Goal: Find contact information: Find contact information

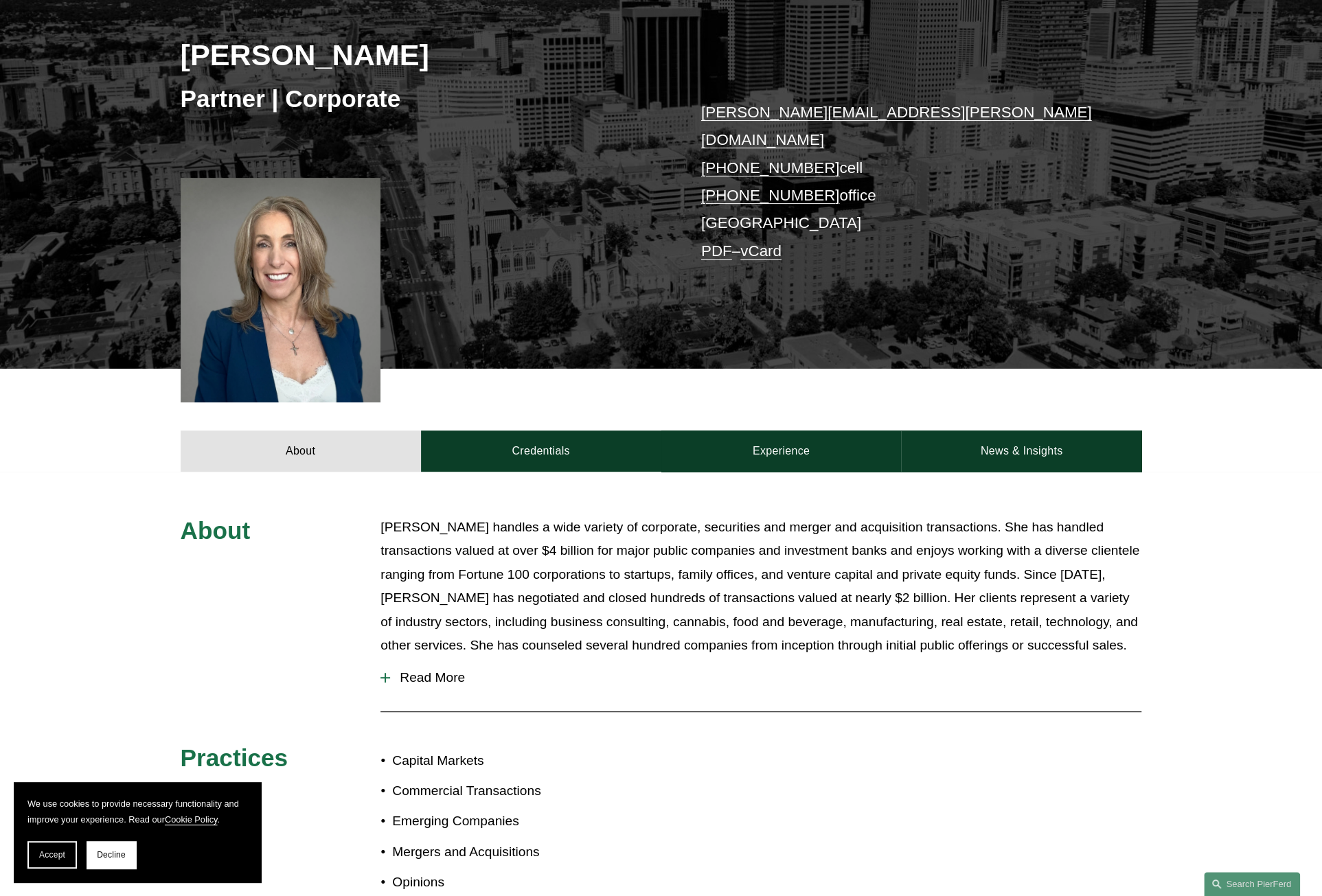
scroll to position [135, 0]
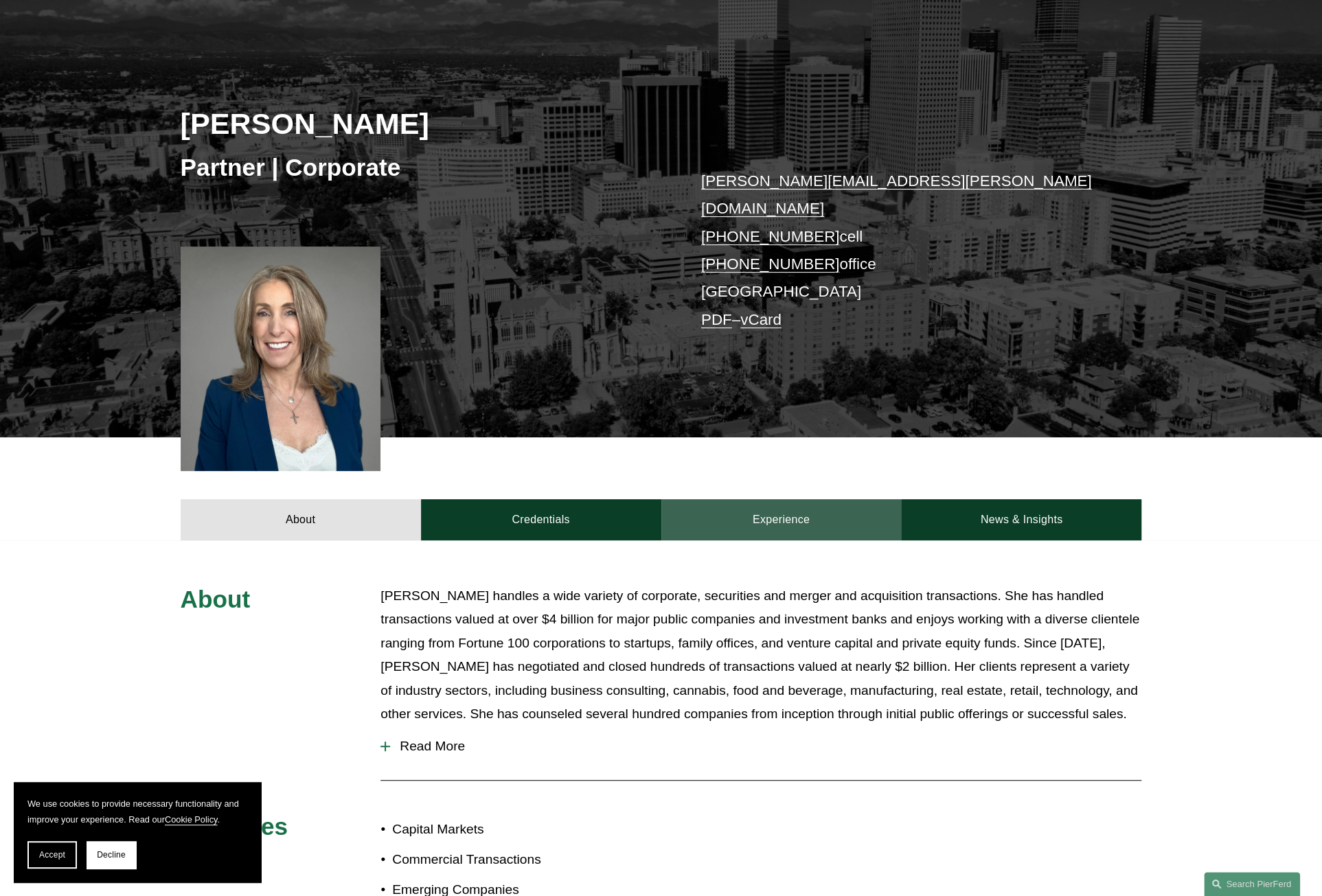
click at [795, 499] on link "Experience" at bounding box center [781, 519] width 241 height 42
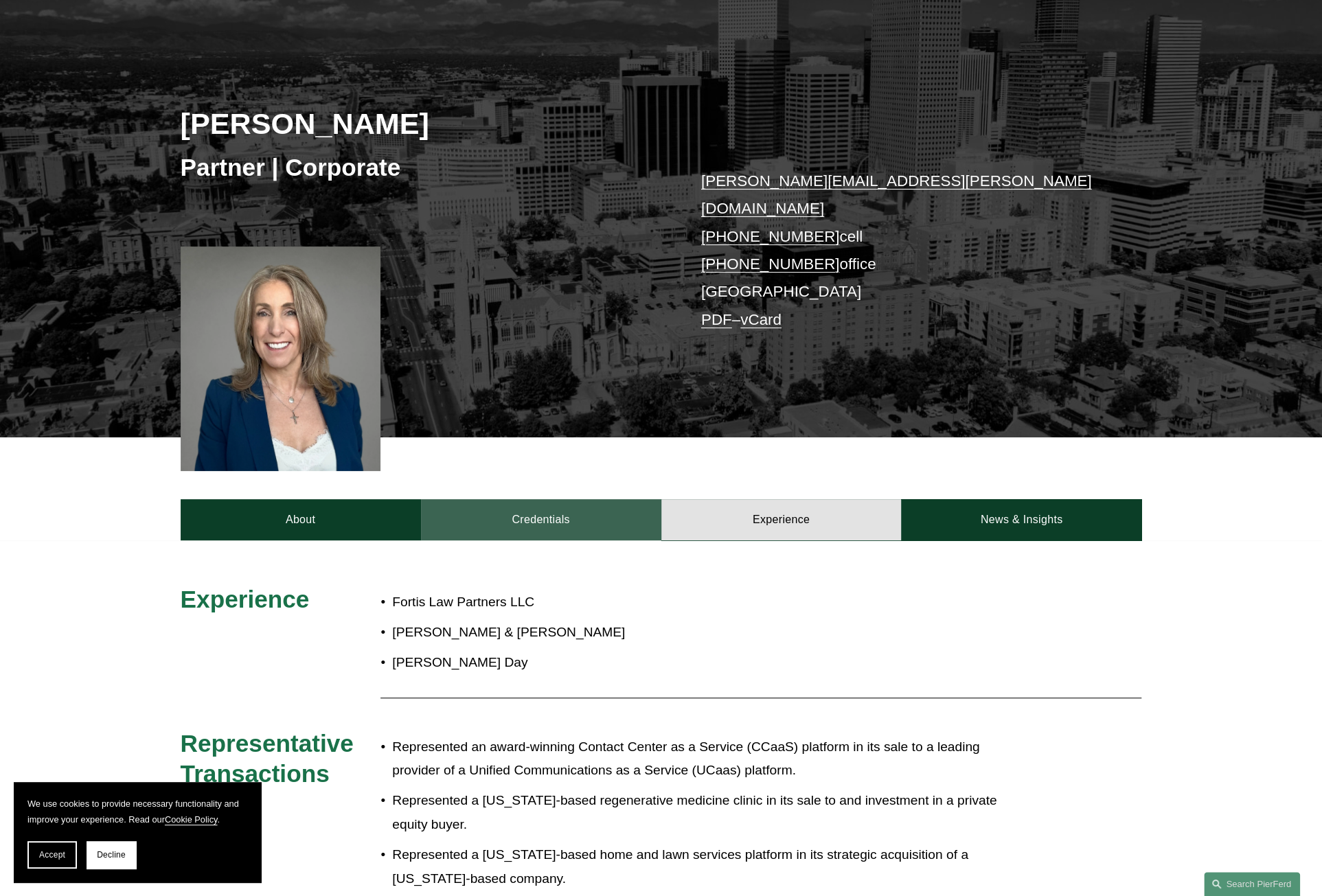
click at [577, 503] on link "Credentials" at bounding box center [541, 519] width 241 height 42
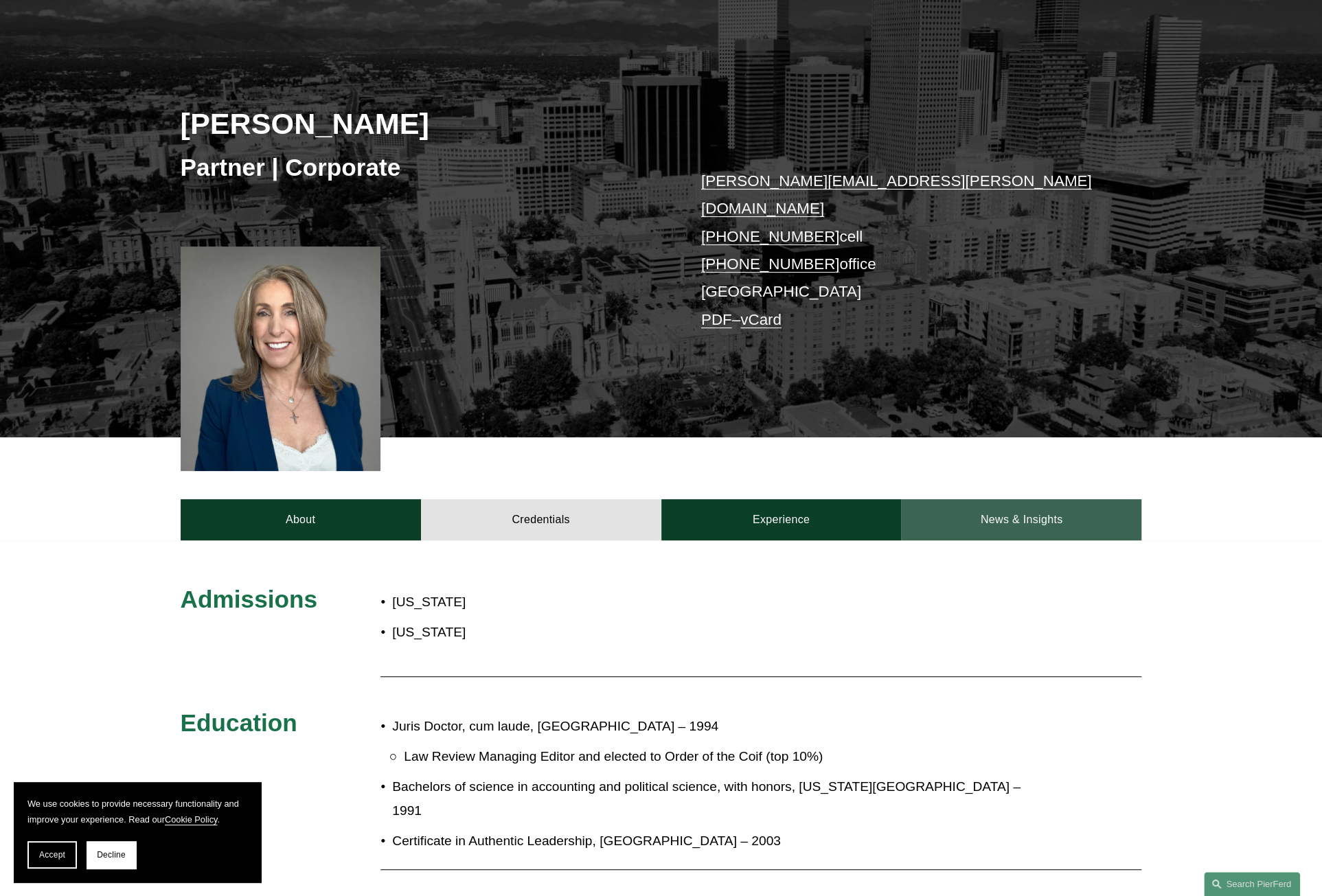
click at [996, 510] on link "News & Insights" at bounding box center [1021, 519] width 241 height 42
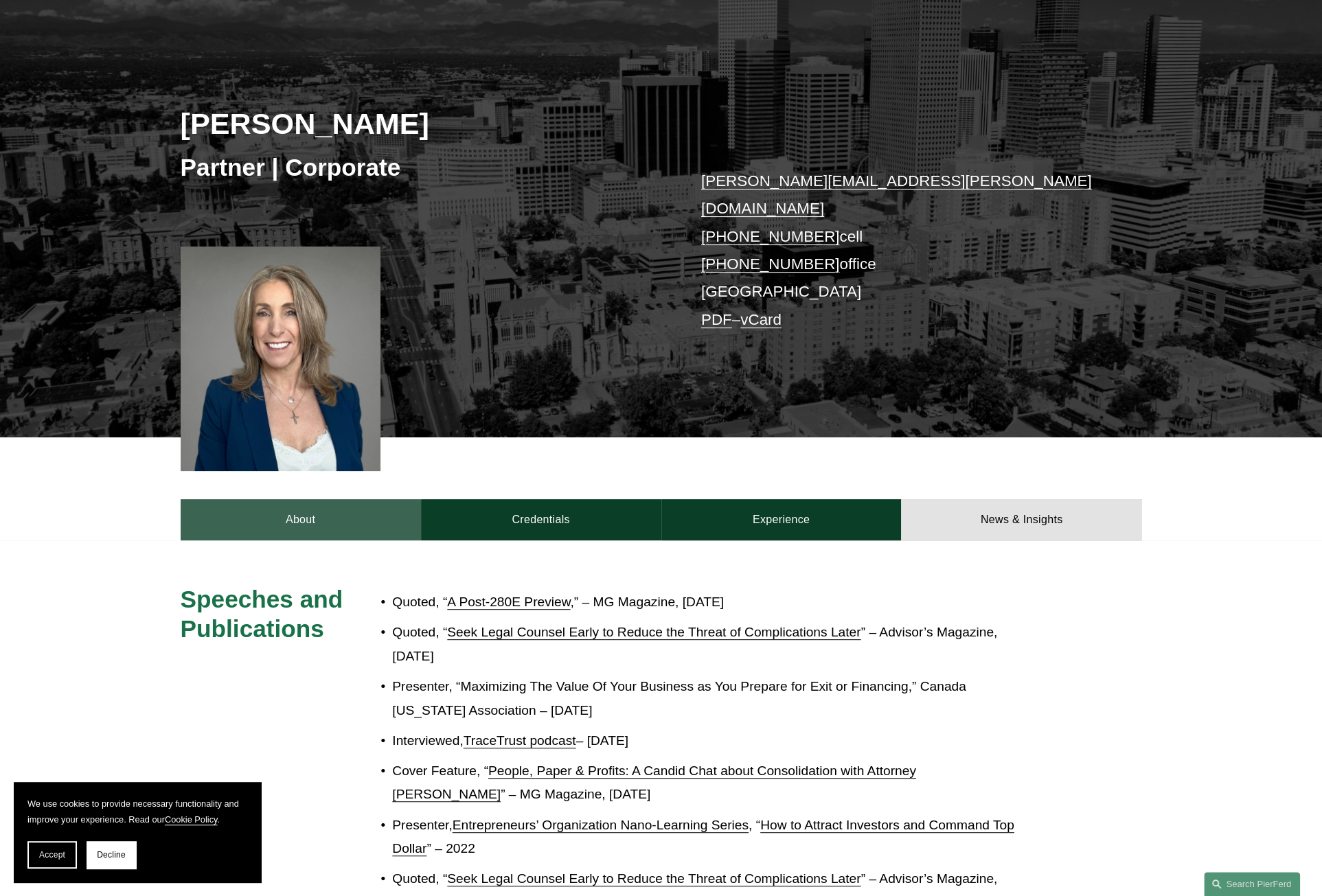
click at [223, 505] on link "About" at bounding box center [300, 519] width 241 height 42
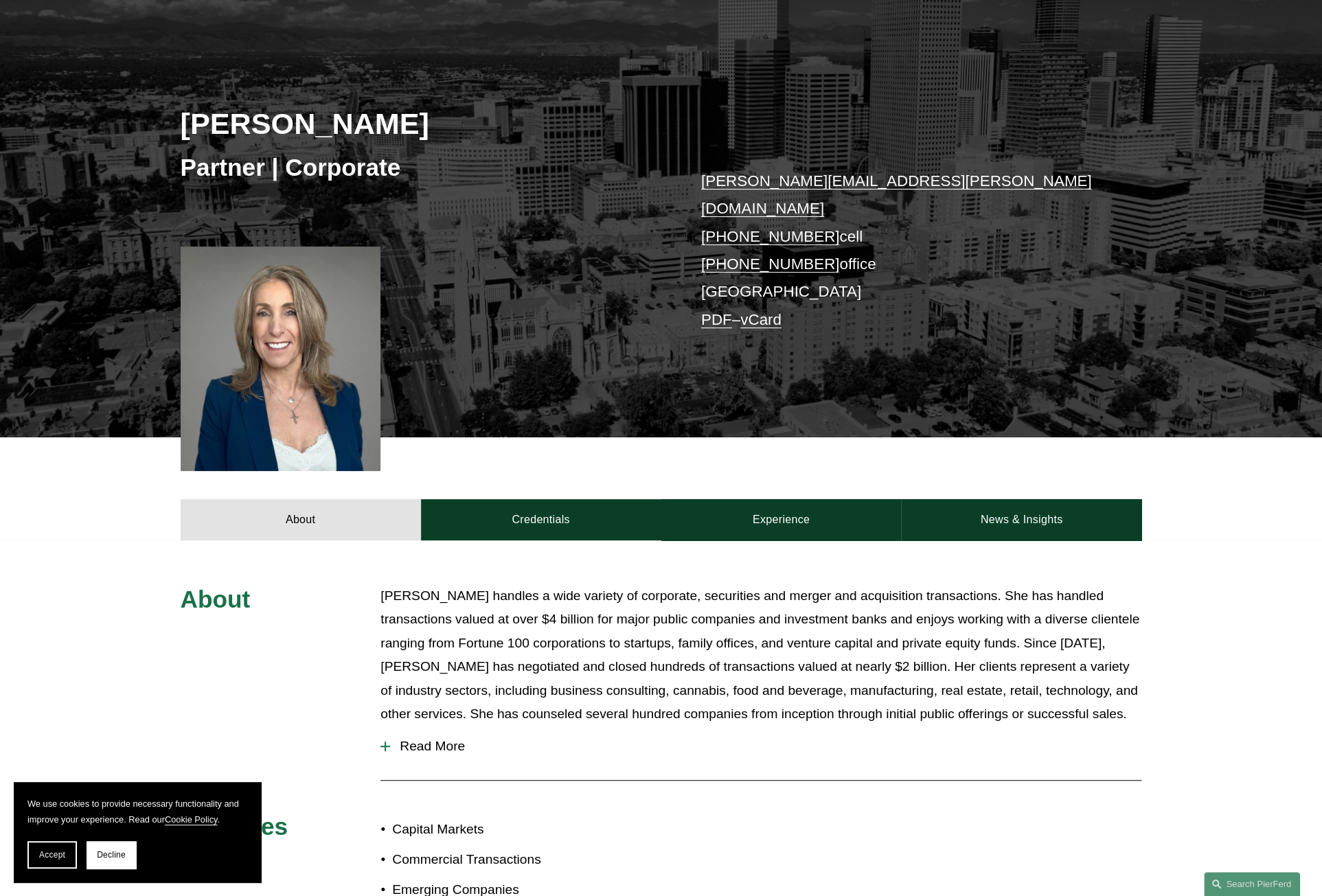
click at [781, 179] on link "[PERSON_NAME][EMAIL_ADDRESS][PERSON_NAME][DOMAIN_NAME]" at bounding box center [896, 194] width 391 height 45
click at [387, 746] on div at bounding box center [385, 746] width 9 height 2
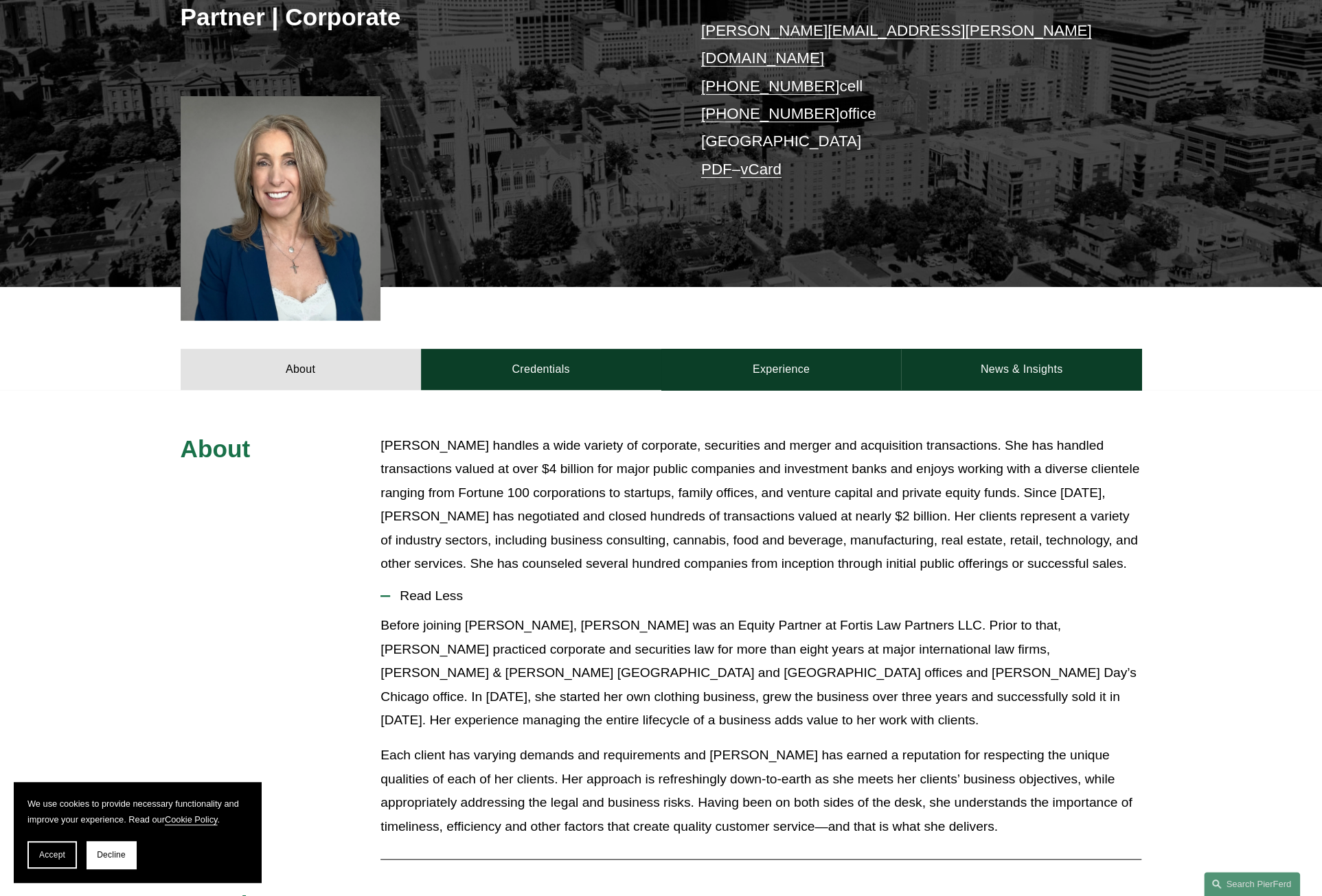
scroll to position [273, 0]
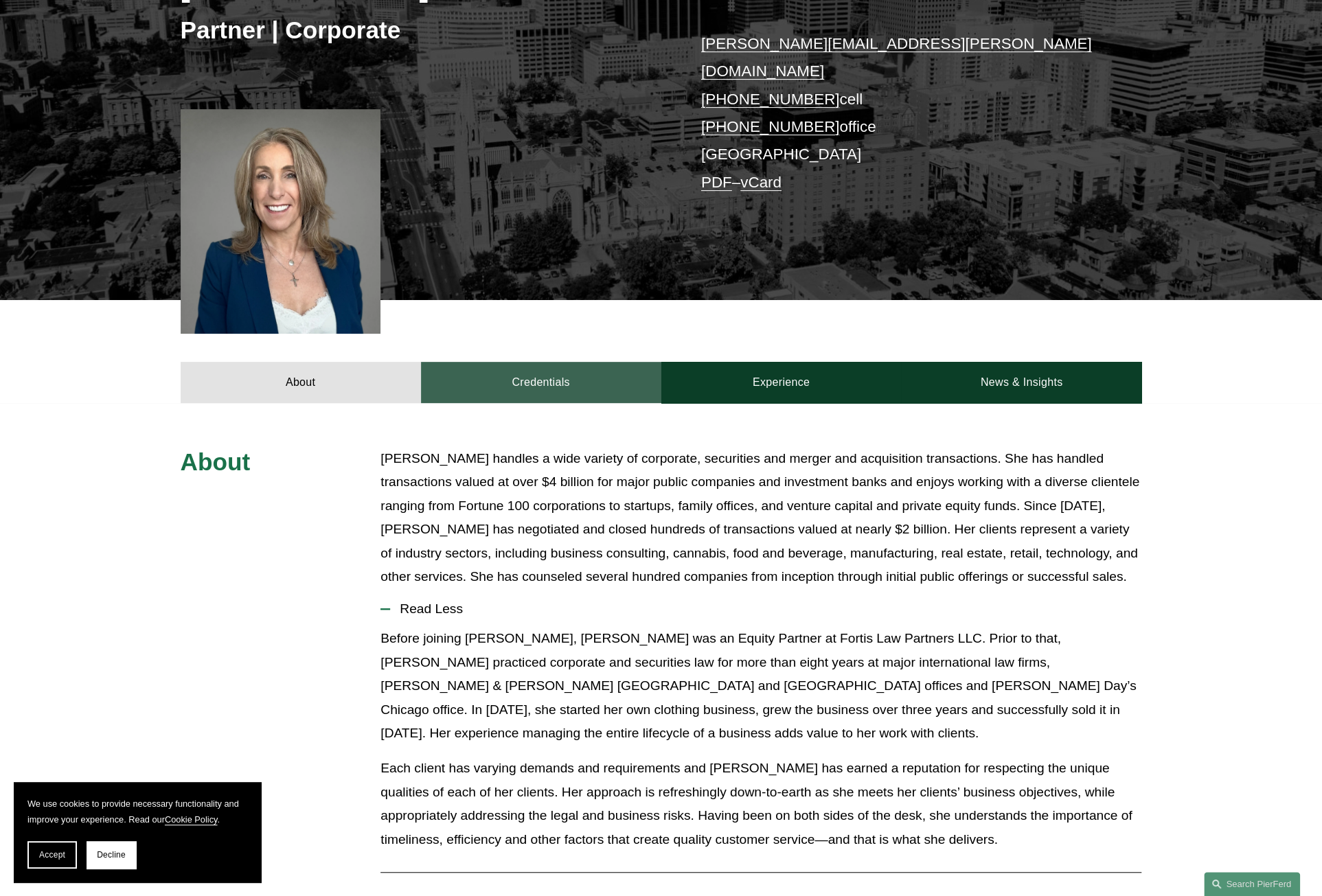
click at [508, 363] on link "Credentials" at bounding box center [541, 382] width 241 height 42
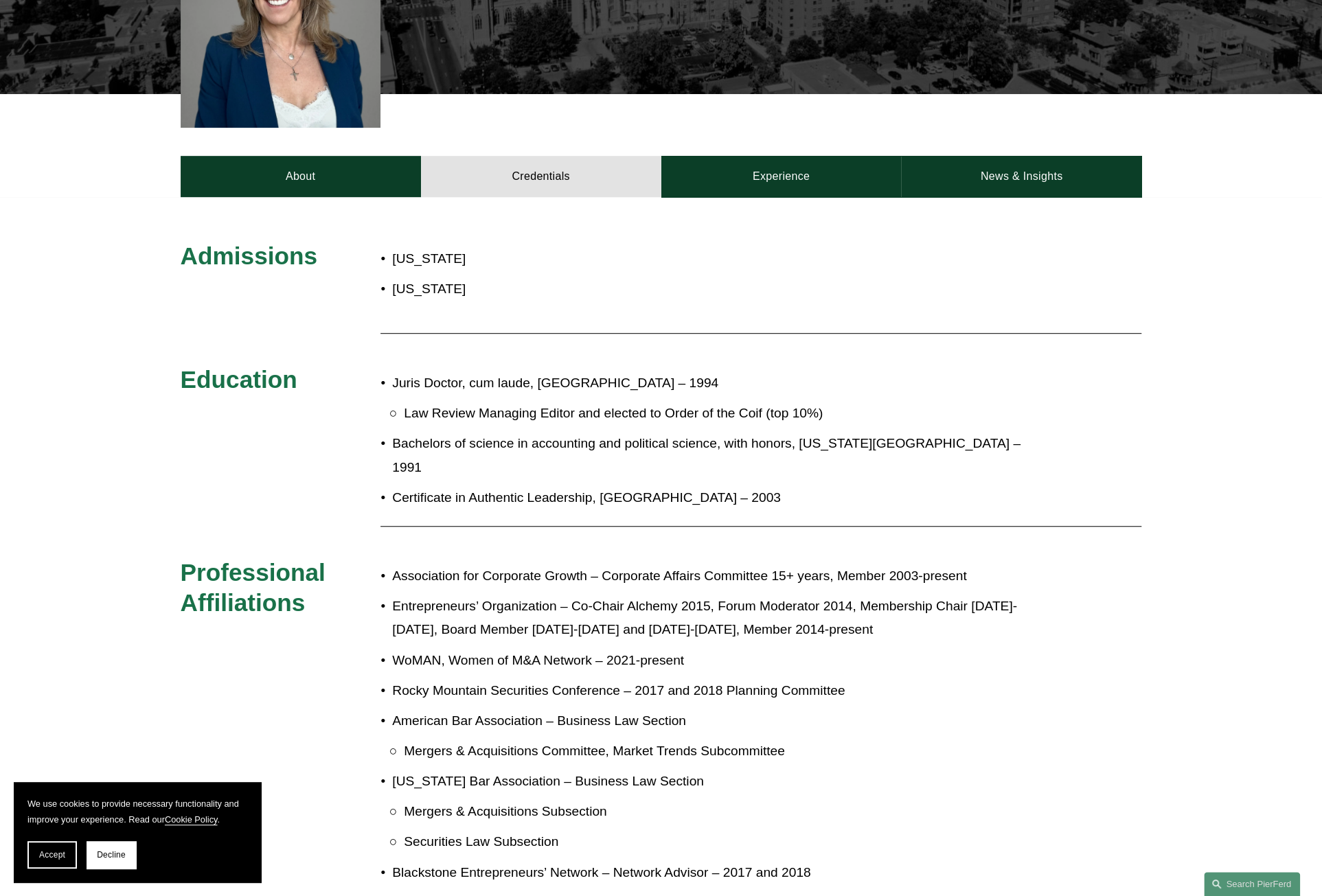
scroll to position [135, 0]
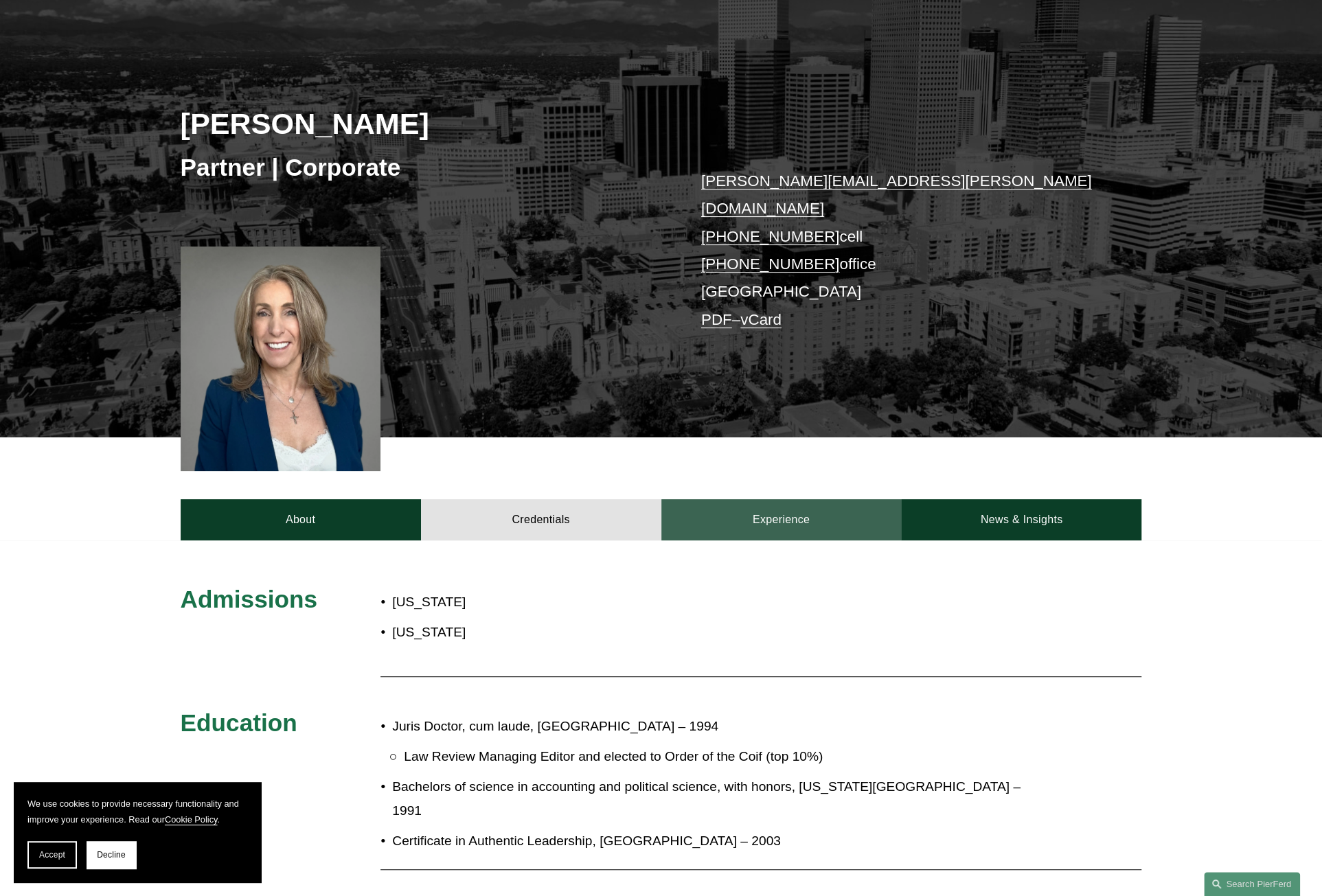
click at [759, 499] on link "Experience" at bounding box center [781, 519] width 241 height 42
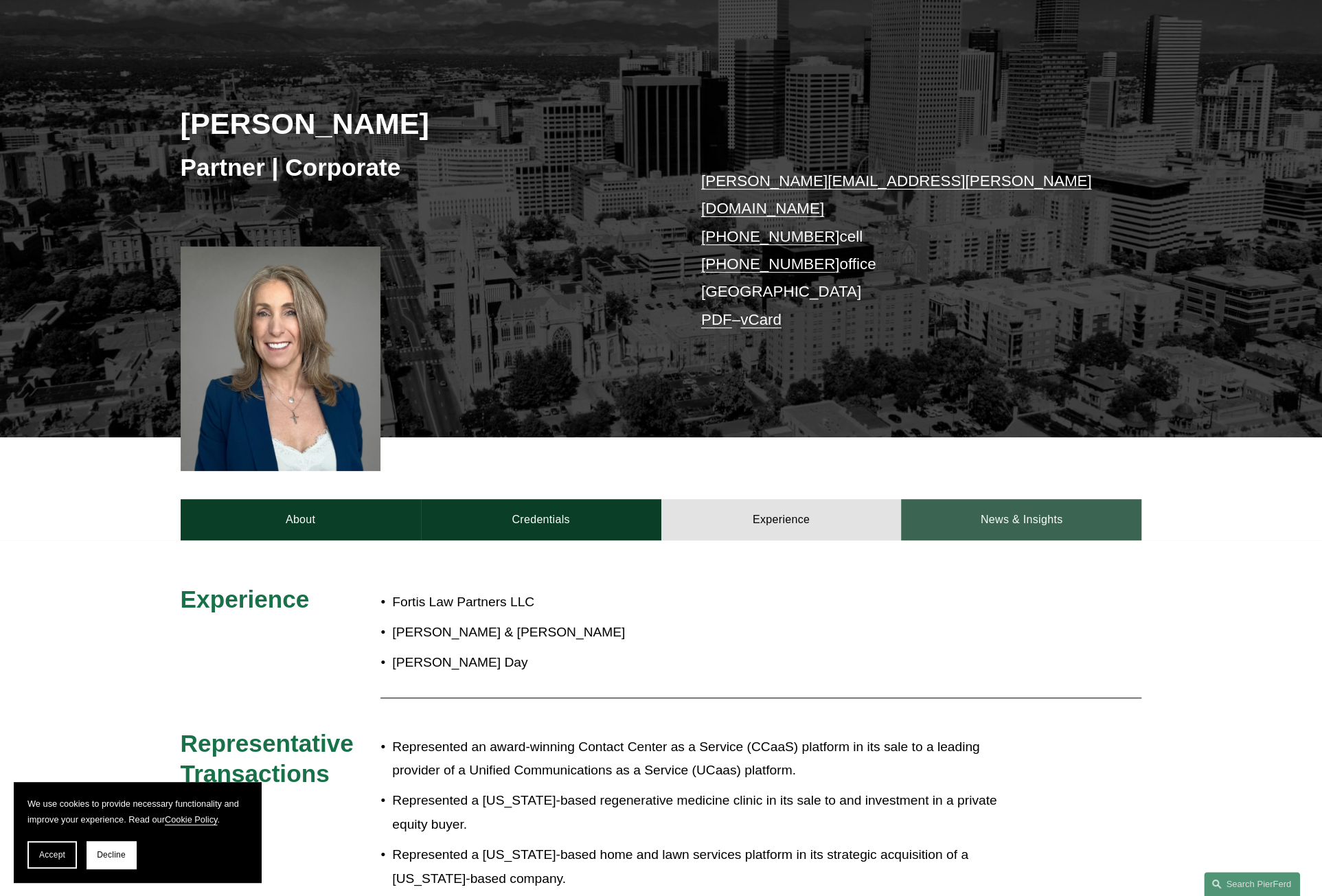
click at [1030, 499] on link "News & Insights" at bounding box center [1021, 519] width 241 height 42
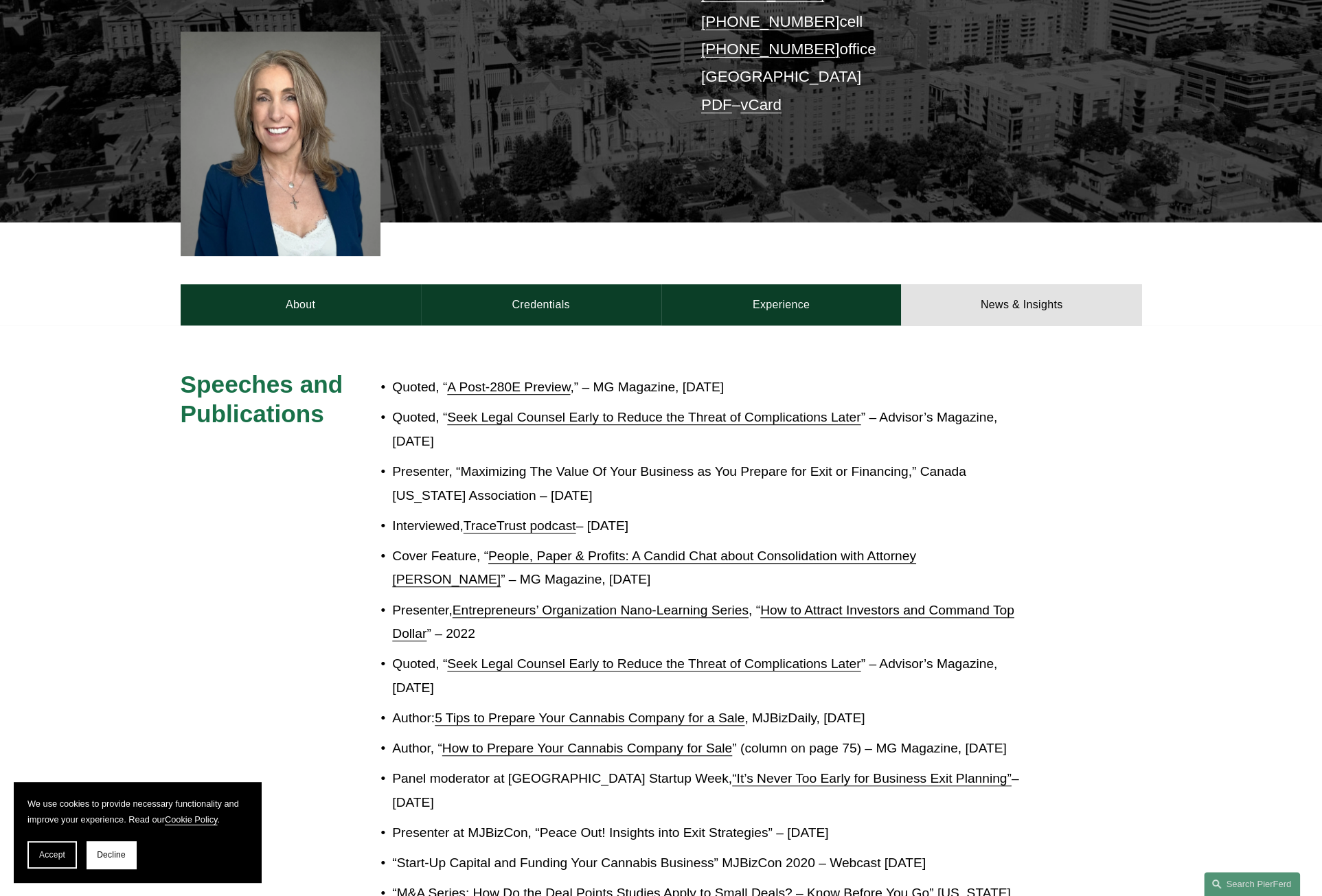
scroll to position [206, 0]
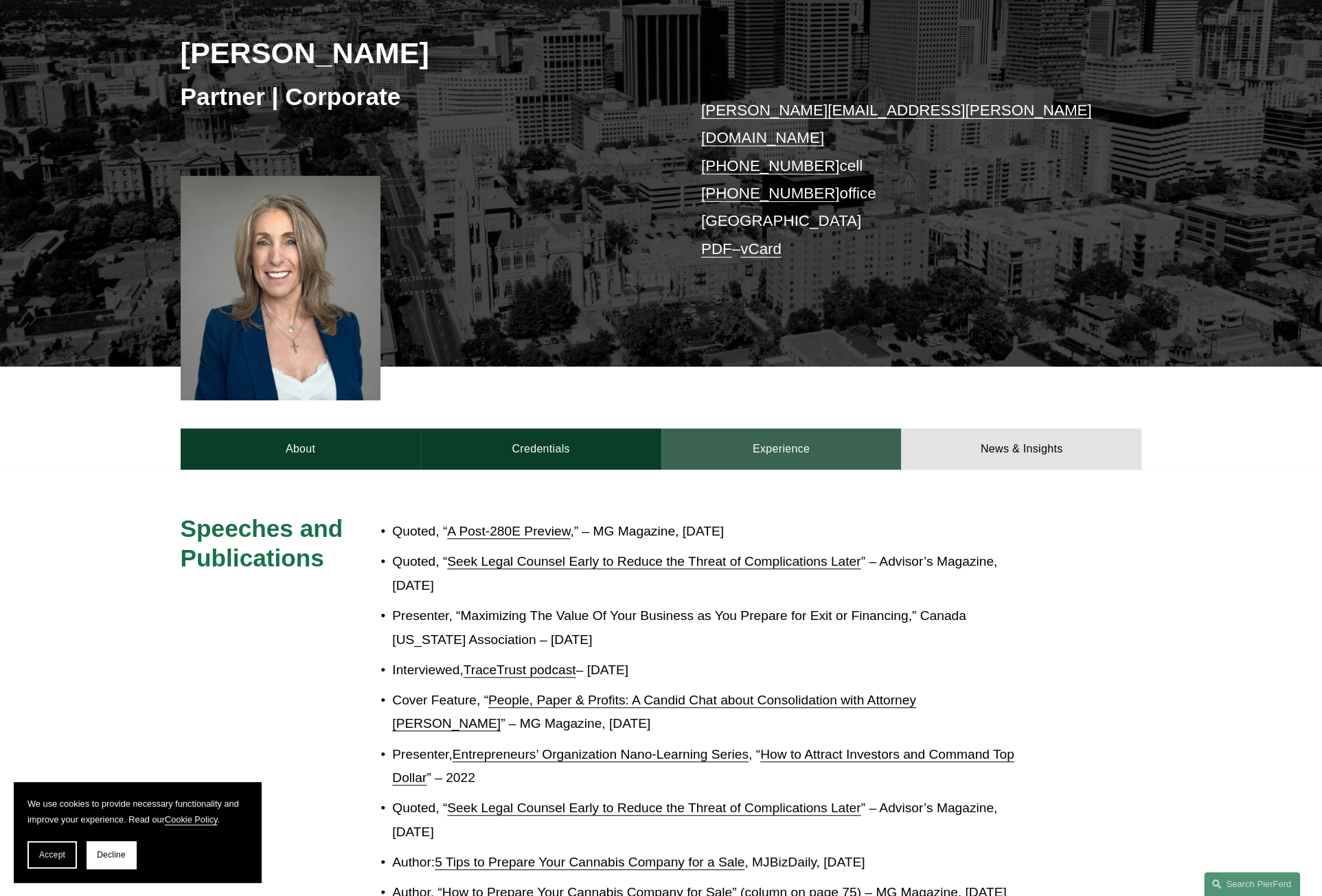
click at [784, 428] on link "Experience" at bounding box center [781, 449] width 241 height 42
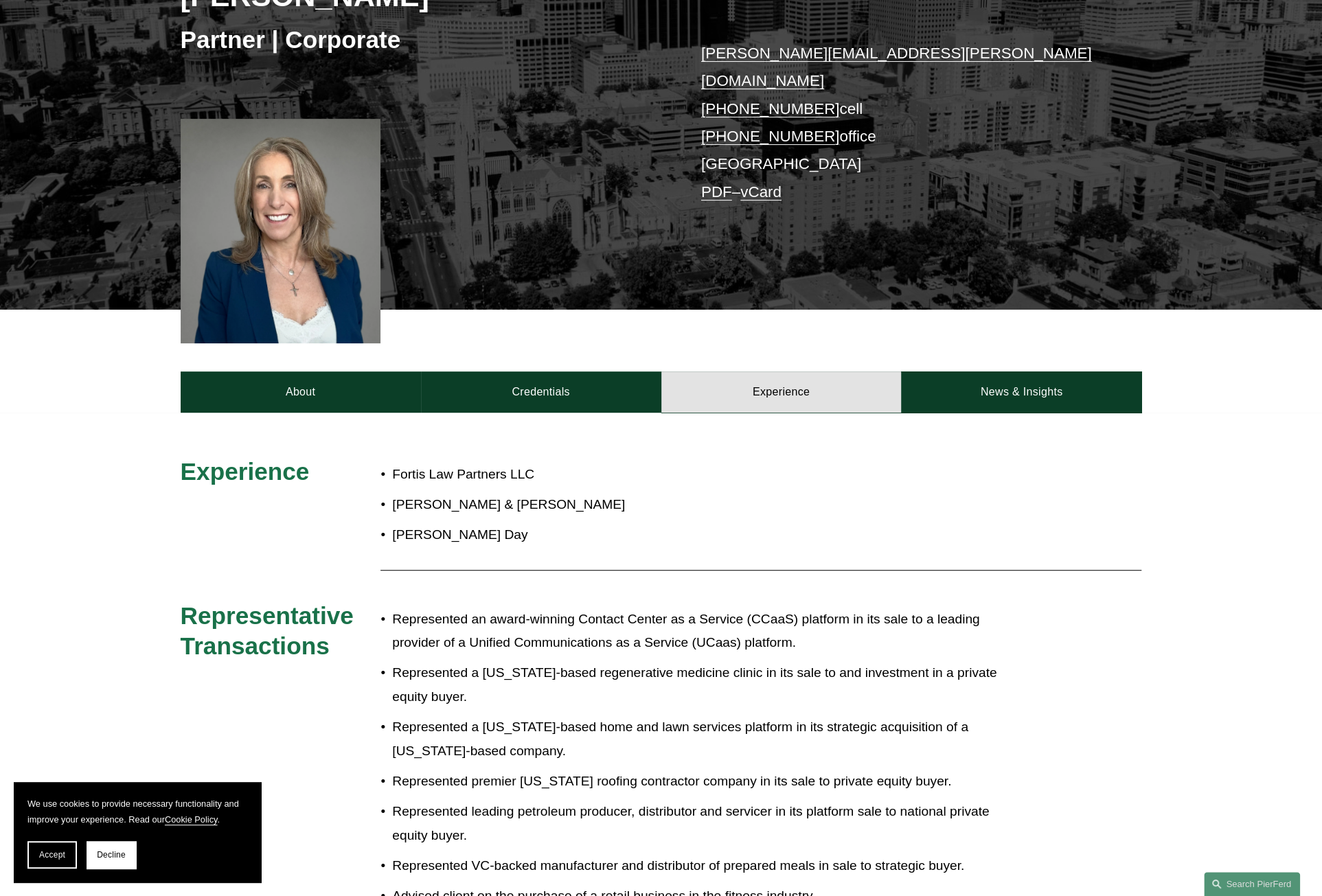
scroll to position [343, 0]
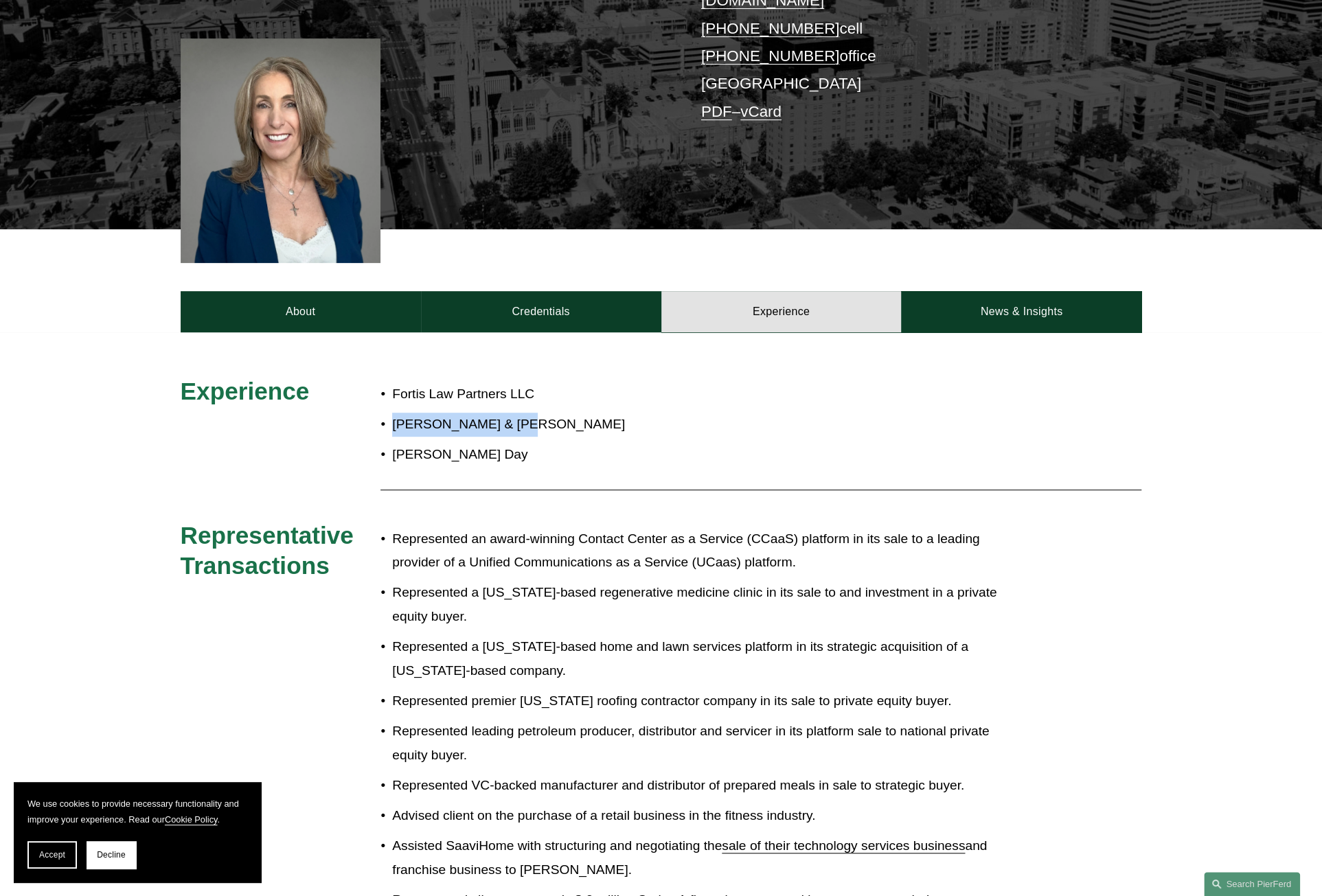
drag, startPoint x: 519, startPoint y: 404, endPoint x: 396, endPoint y: 405, distance: 123.0
click at [396, 413] on p "[PERSON_NAME] & [PERSON_NAME]" at bounding box center [706, 425] width 629 height 24
copy p "[PERSON_NAME] & [PERSON_NAME]"
